Goal: Task Accomplishment & Management: Manage account settings

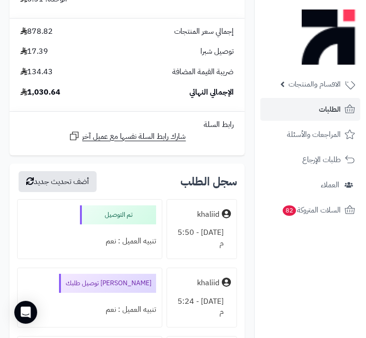
scroll to position [4110, 0]
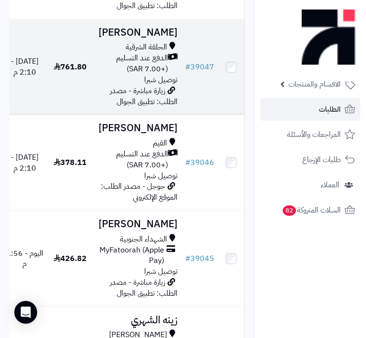
scroll to position [1255, 0]
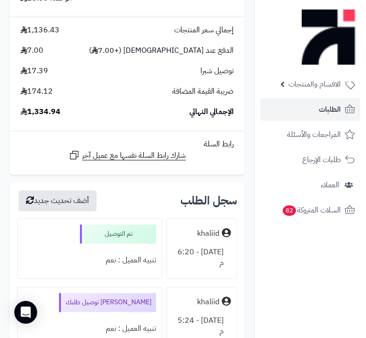
scroll to position [6360, 0]
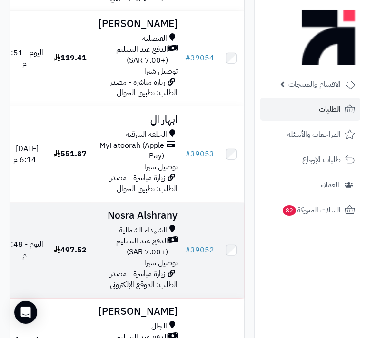
scroll to position [779, 0]
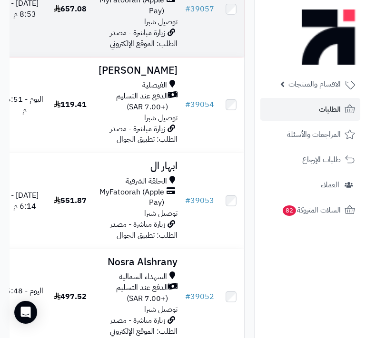
click at [143, 17] on span "MyFatoorah (Apple Pay)" at bounding box center [129, 6] width 69 height 22
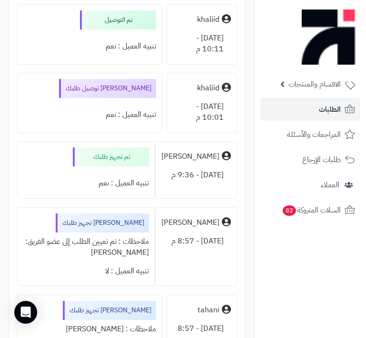
scroll to position [3634, 0]
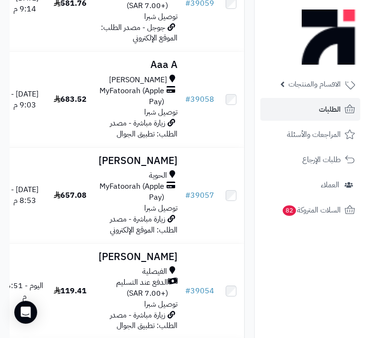
scroll to position [562, 0]
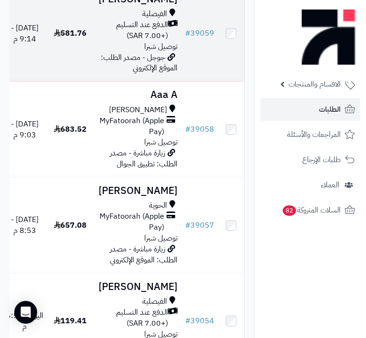
click at [144, 41] on span "الدفع عند التسليم (+7.00 SAR)" at bounding box center [131, 31] width 73 height 22
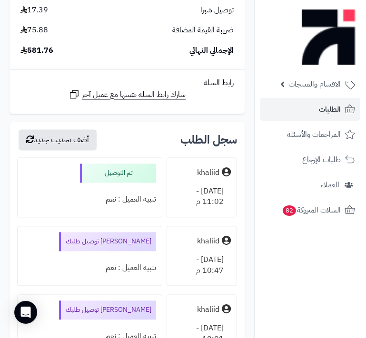
scroll to position [2293, 0]
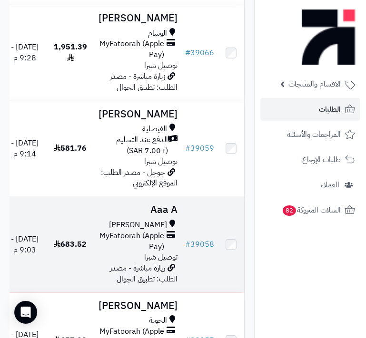
scroll to position [433, 0]
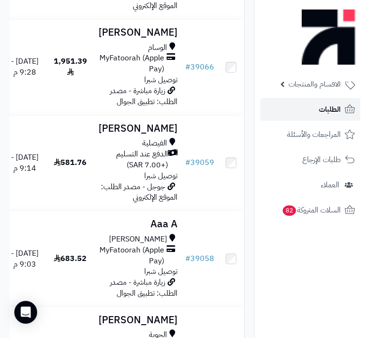
click at [318, 106] on link "الطلبات" at bounding box center [310, 109] width 100 height 23
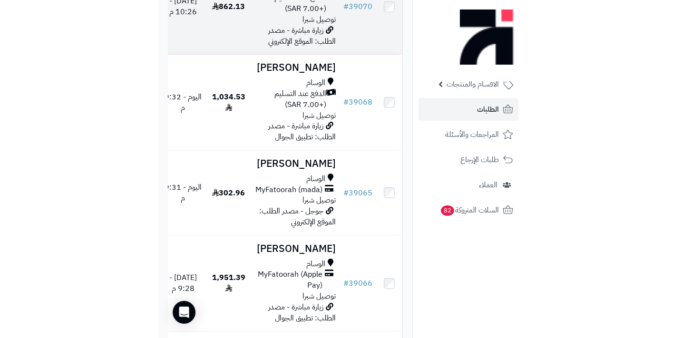
scroll to position [0, -24]
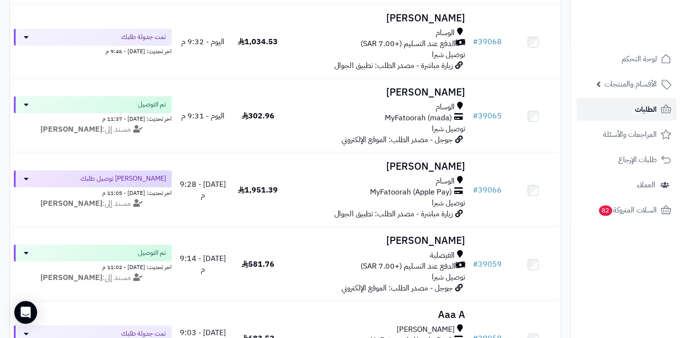
click at [366, 111] on link "الطلبات" at bounding box center [627, 109] width 100 height 23
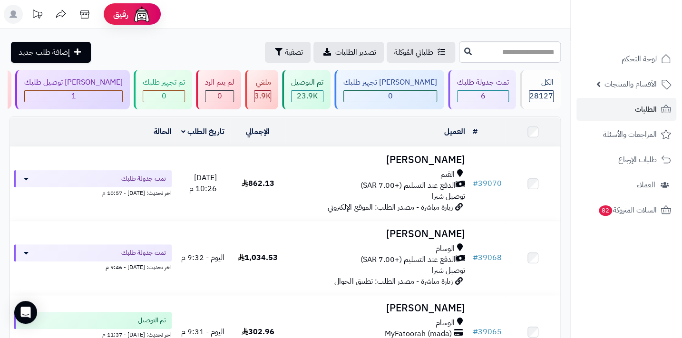
click at [494, 10] on header "رفيق ! الطلبات معالجة مكتمل إرجاع المنتجات العملاء المتواجدون الان 28876 عملاء …" at bounding box center [341, 14] width 682 height 29
click at [122, 97] on div "1" at bounding box center [74, 96] width 98 height 11
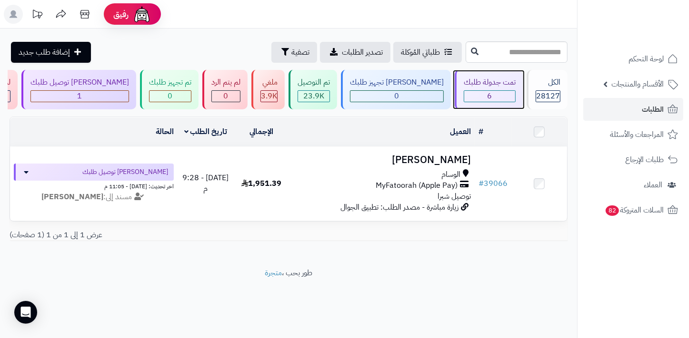
click at [494, 95] on div "6" at bounding box center [489, 96] width 51 height 11
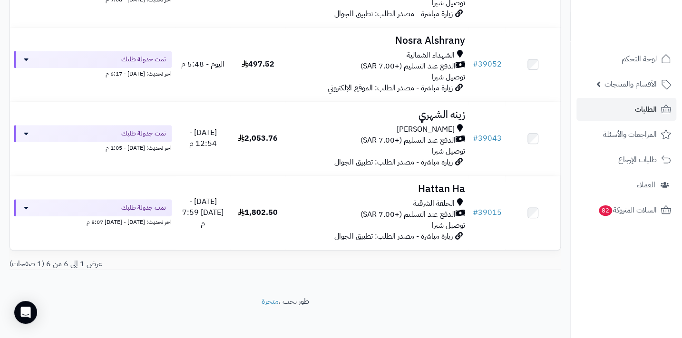
scroll to position [346, 0]
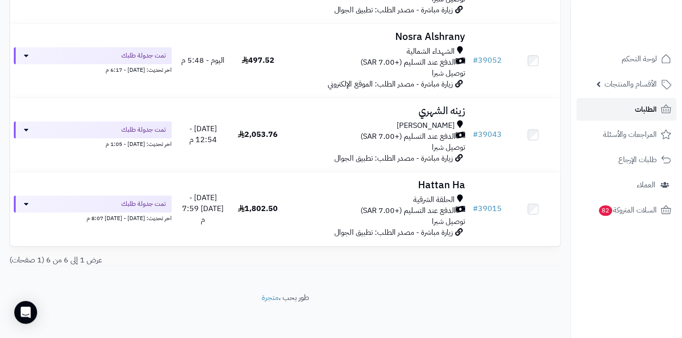
click at [628, 109] on link "الطلبات" at bounding box center [627, 109] width 100 height 23
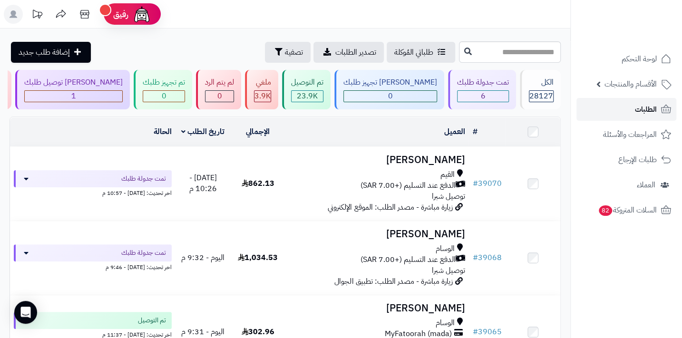
click at [635, 111] on span "الطلبات" at bounding box center [646, 109] width 22 height 13
click at [651, 115] on span "الطلبات" at bounding box center [646, 109] width 22 height 13
click at [633, 113] on link "الطلبات" at bounding box center [627, 109] width 100 height 23
click at [639, 108] on span "الطلبات" at bounding box center [646, 109] width 22 height 13
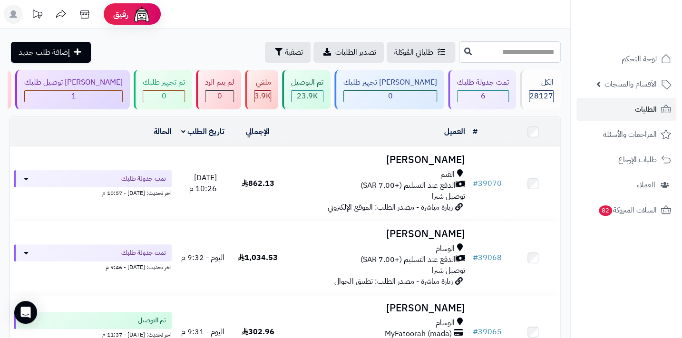
click at [13, 14] on icon at bounding box center [14, 14] width 8 height 8
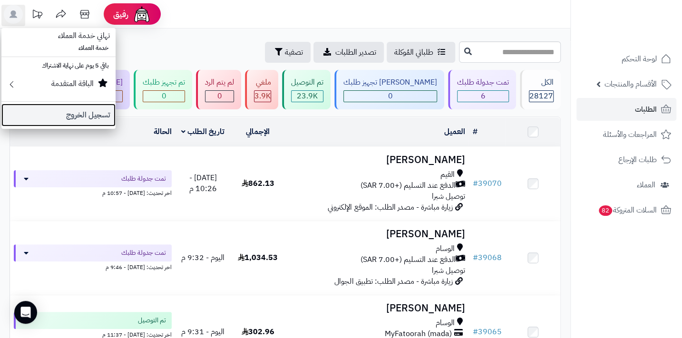
click at [89, 115] on link "تسجيل الخروج" at bounding box center [58, 115] width 114 height 23
